Goal: Task Accomplishment & Management: Manage account settings

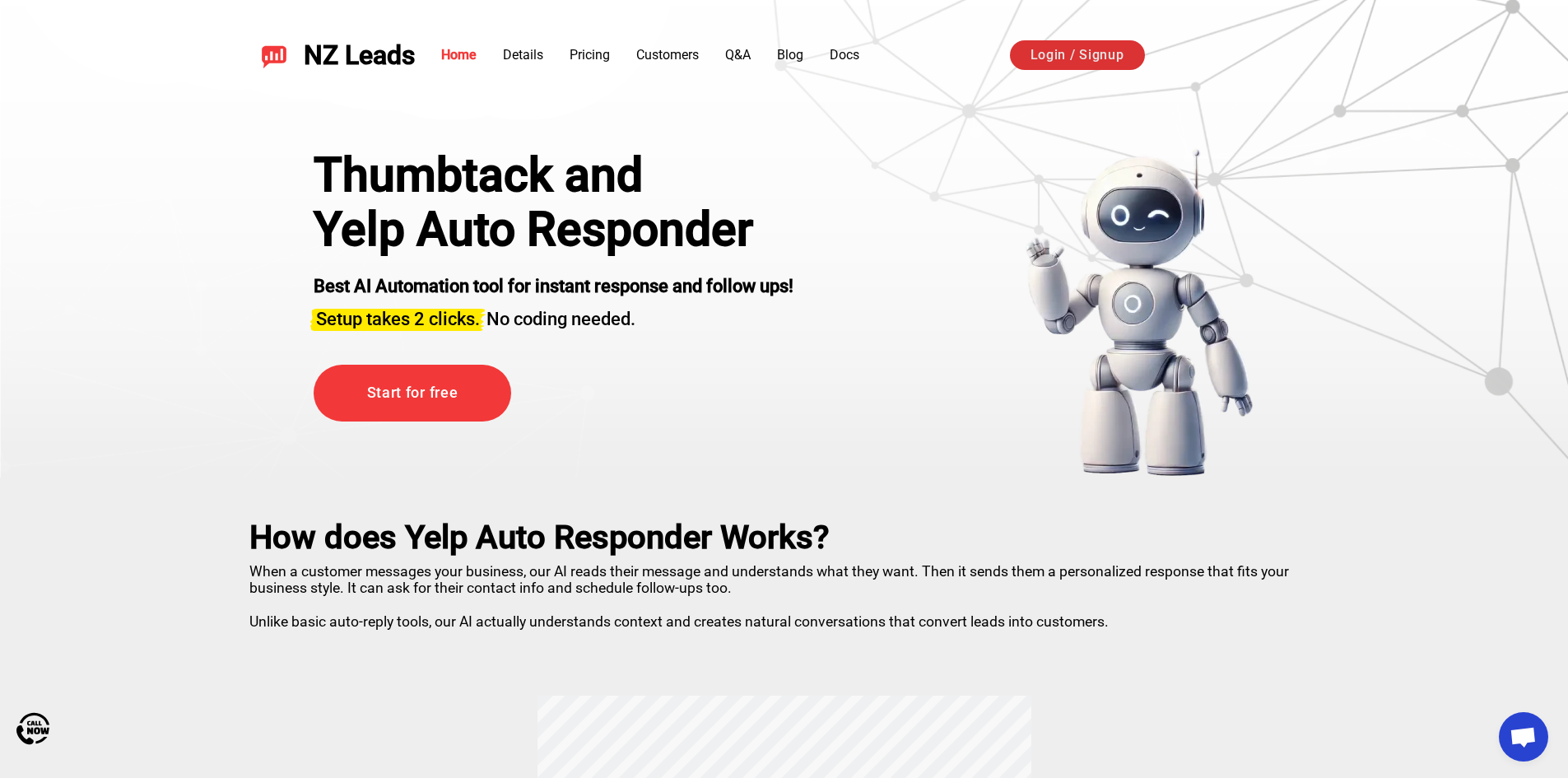
click at [1107, 49] on link "Login / Signup" at bounding box center [1078, 55] width 135 height 30
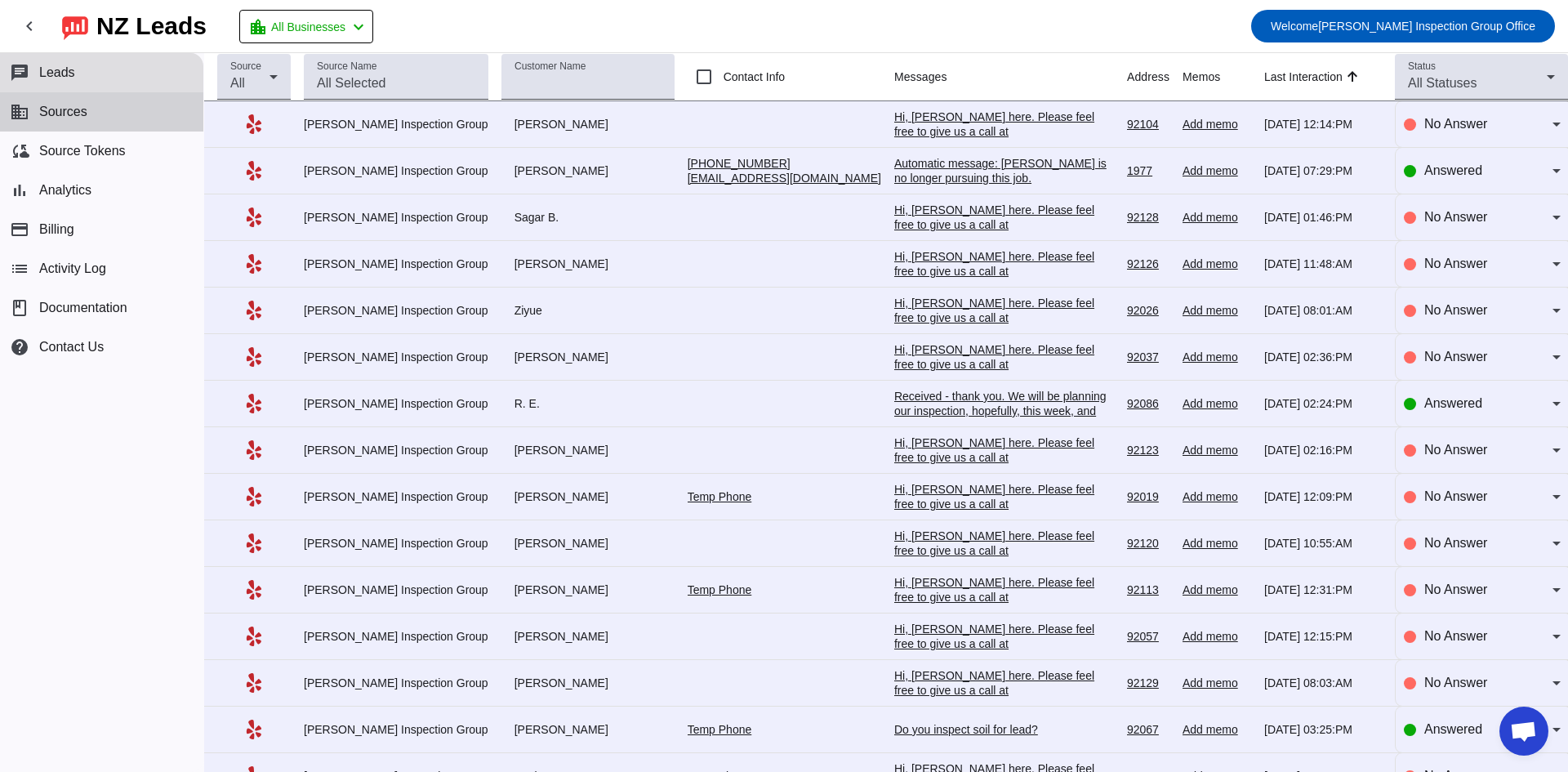
click at [54, 110] on span "Sources" at bounding box center [63, 112] width 48 height 15
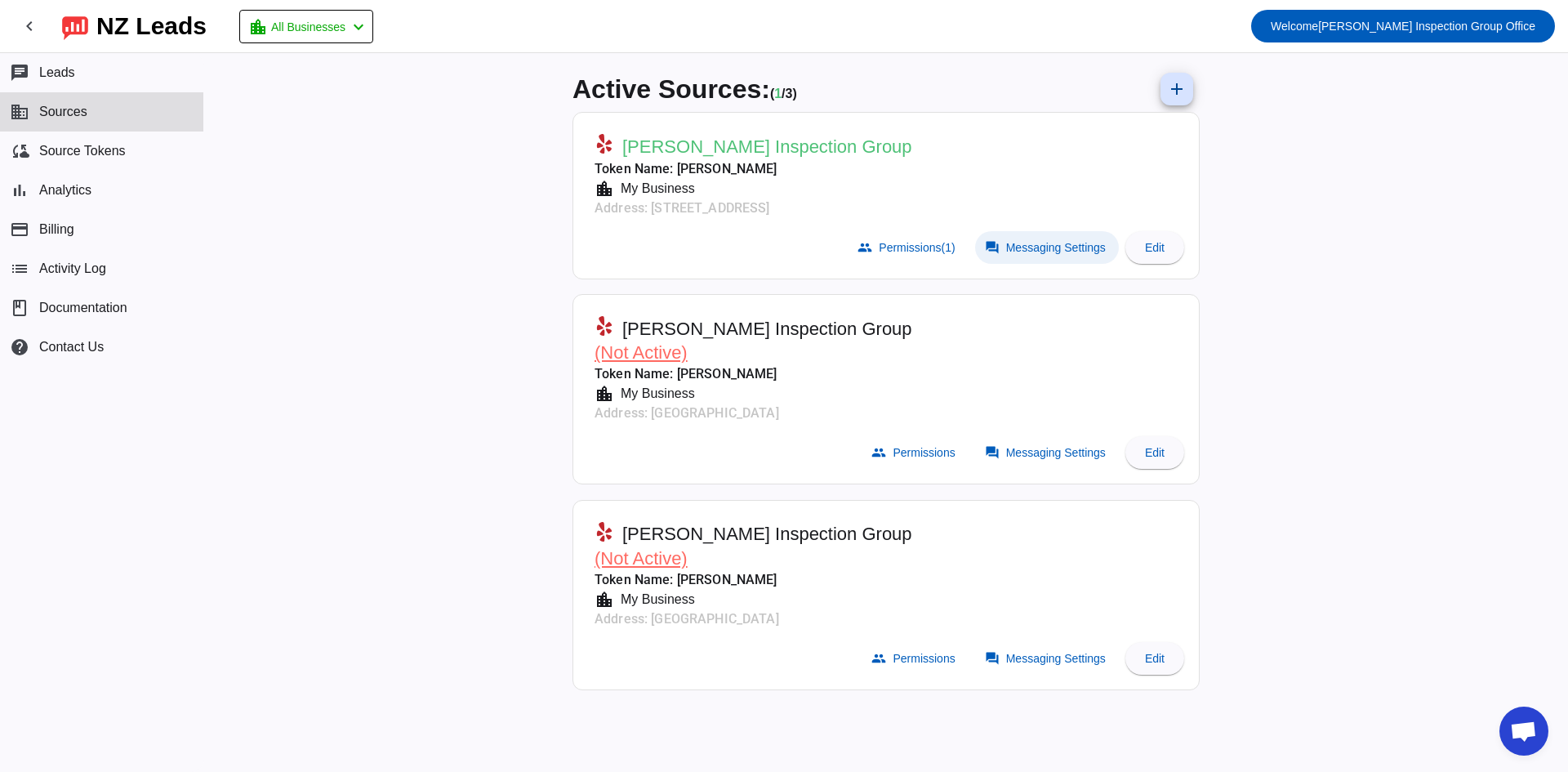
click at [1043, 246] on span "Messaging Settings" at bounding box center [1056, 248] width 100 height 13
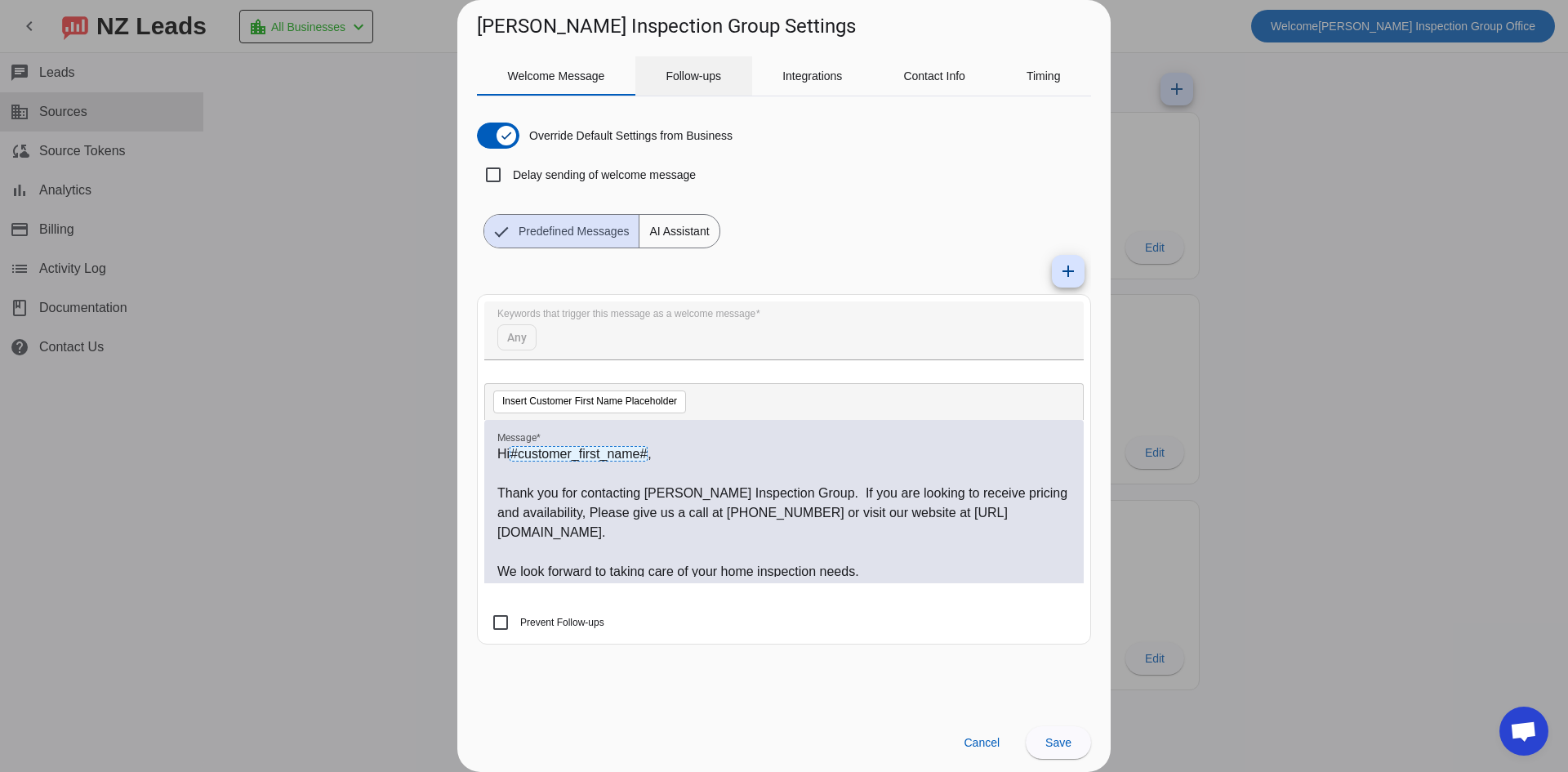
click at [704, 80] on span "Follow-ups" at bounding box center [692, 76] width 55 height 12
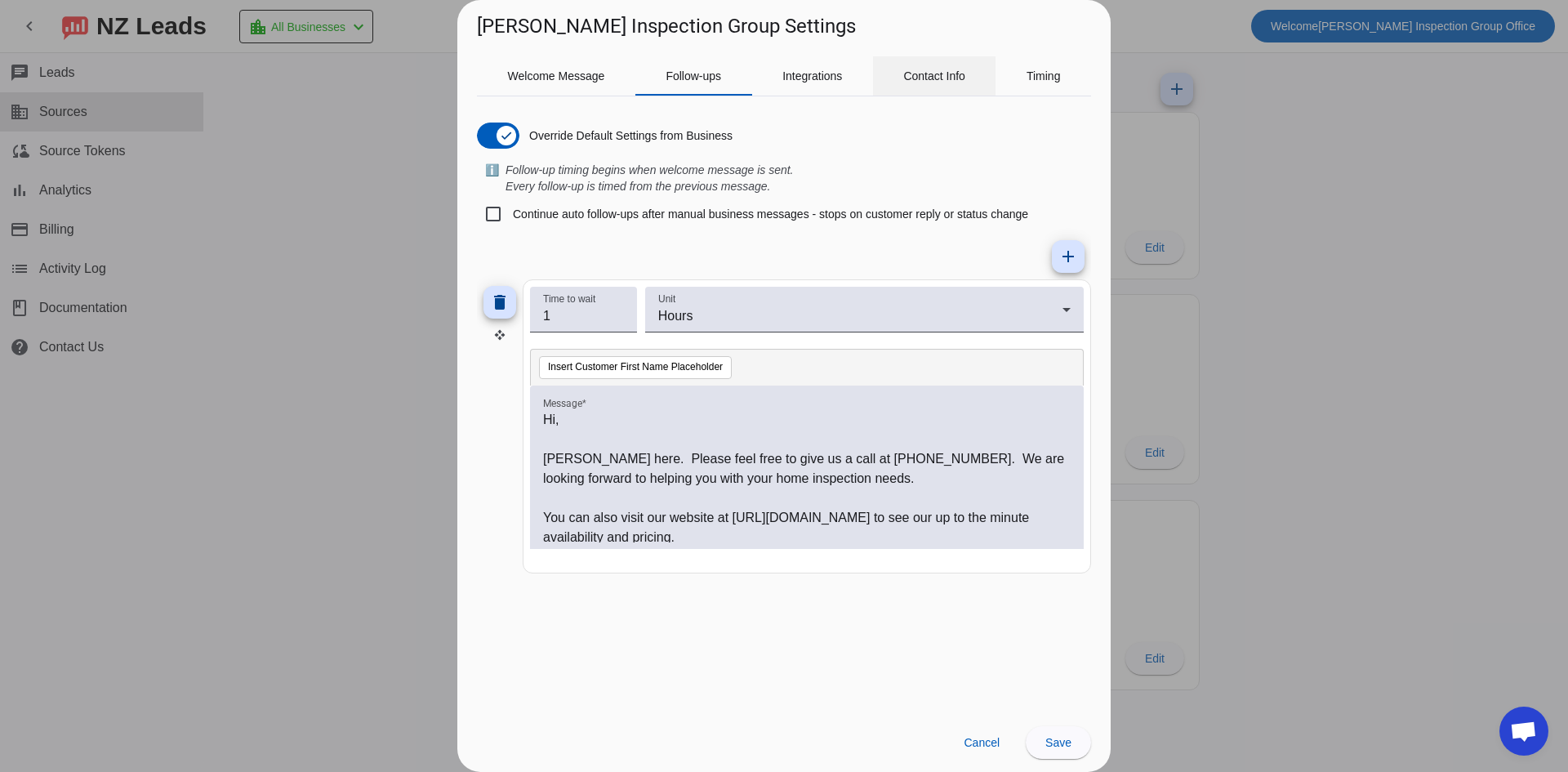
click at [937, 83] on span "Contact Info" at bounding box center [934, 75] width 62 height 39
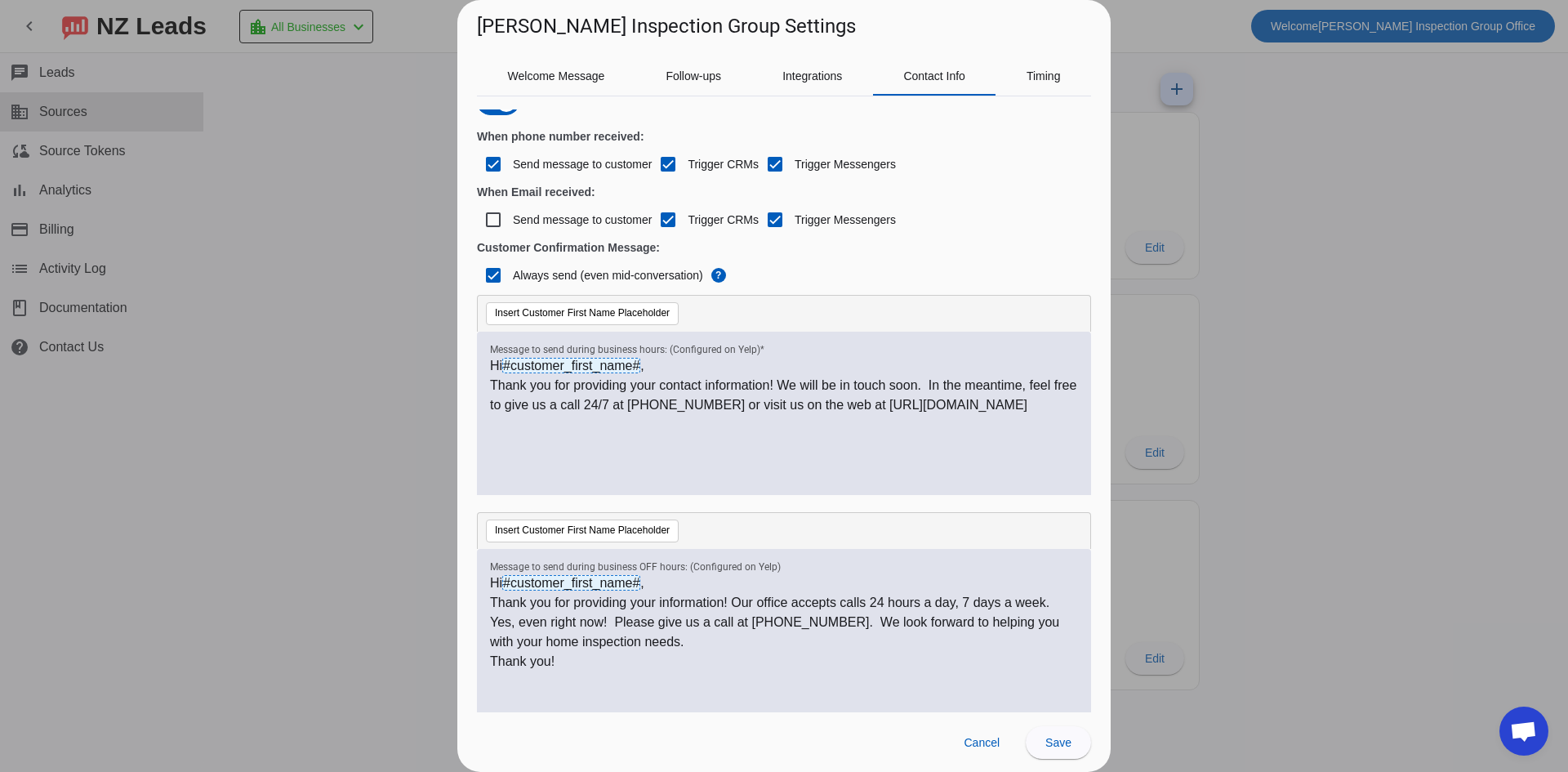
scroll to position [50, 0]
